Goal: Information Seeking & Learning: Check status

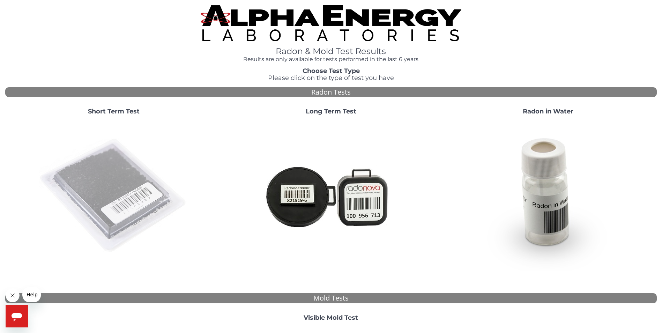
click at [111, 192] on img at bounding box center [114, 196] width 150 height 150
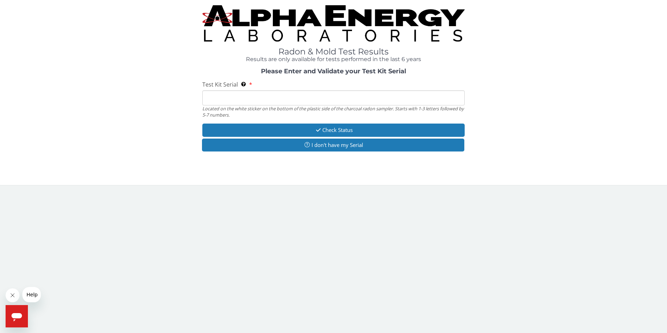
click at [225, 98] on input "Test Kit Serial Located on the white sticker on the bottom of the plastic side …" at bounding box center [333, 97] width 263 height 15
type input "RA197878"
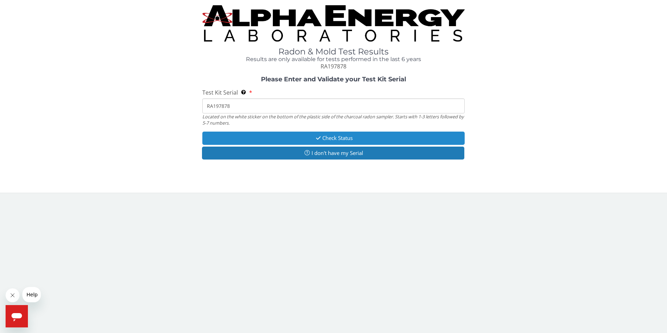
click at [335, 140] on button "Check Status" at bounding box center [333, 138] width 263 height 13
